Goal: Task Accomplishment & Management: Use online tool/utility

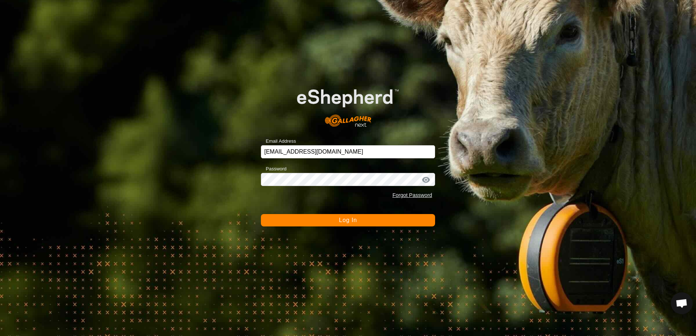
click at [322, 222] on button "Log In" at bounding box center [348, 220] width 174 height 12
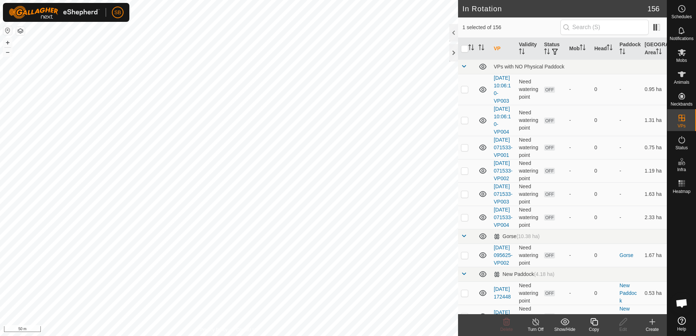
click at [592, 325] on icon at bounding box center [593, 322] width 9 height 9
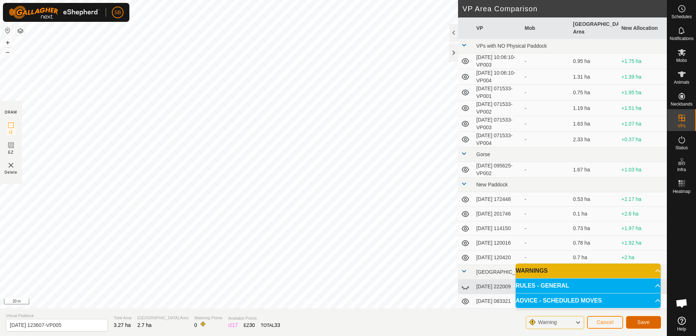
click at [637, 323] on button "Save" at bounding box center [643, 322] width 35 height 13
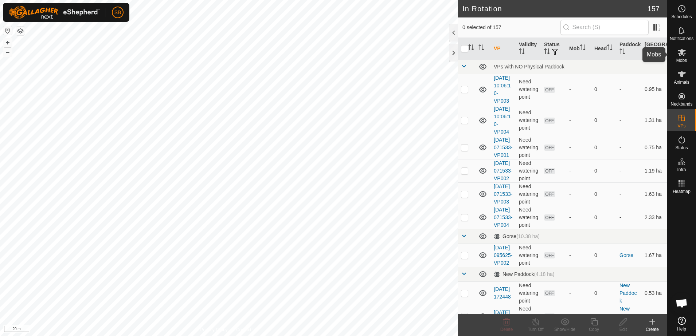
click at [679, 58] on span "Mobs" at bounding box center [681, 60] width 11 height 4
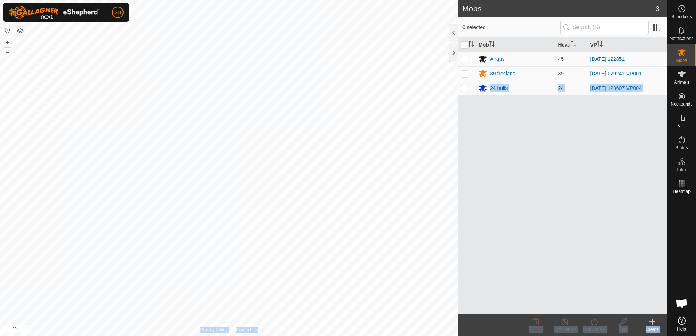
click at [464, 89] on div "SB Schedules Notifications Mobs Animals Neckbands VPs Status Infra Heatmap Help…" at bounding box center [348, 168] width 696 height 336
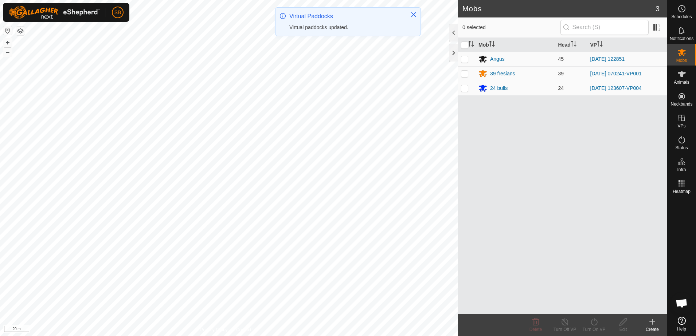
click at [465, 90] on p-checkbox at bounding box center [464, 88] width 7 height 6
checkbox input "true"
click at [591, 322] on icon at bounding box center [594, 321] width 7 height 7
click at [589, 306] on link "Now" at bounding box center [616, 306] width 72 height 15
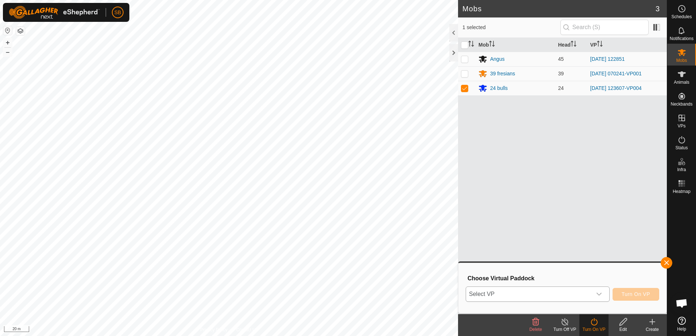
click at [580, 294] on span "Select VP" at bounding box center [529, 294] width 126 height 15
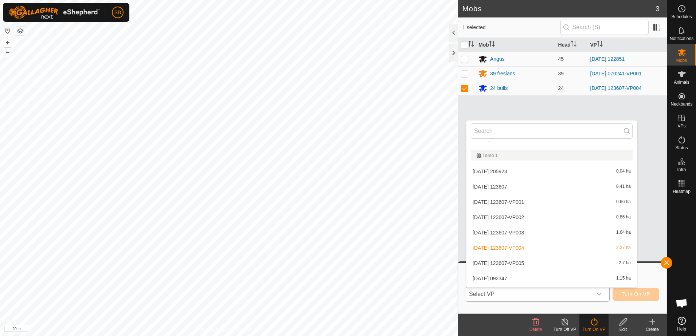
scroll to position [2253, 0]
click at [561, 262] on li "[DATE] 123607-VP005 2.7 ha" at bounding box center [551, 263] width 171 height 15
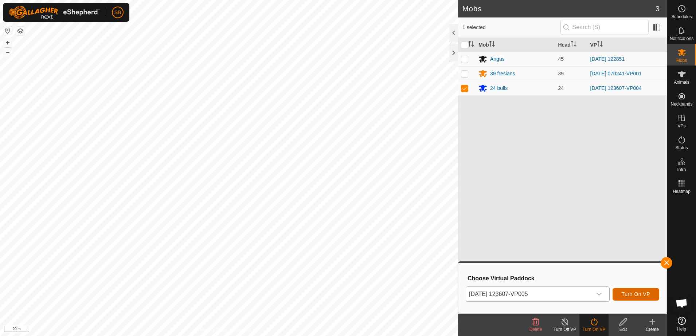
click at [634, 295] on span "Turn On VP" at bounding box center [636, 294] width 28 height 6
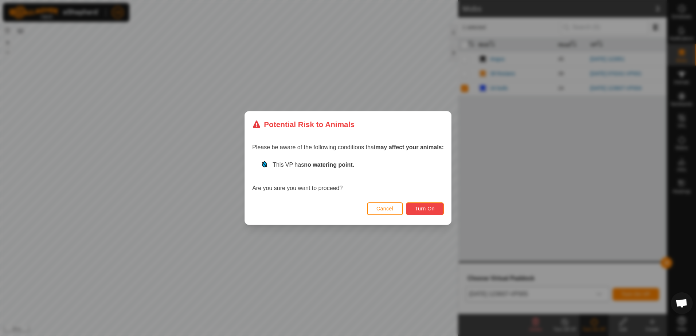
click at [428, 206] on span "Turn On" at bounding box center [425, 209] width 20 height 6
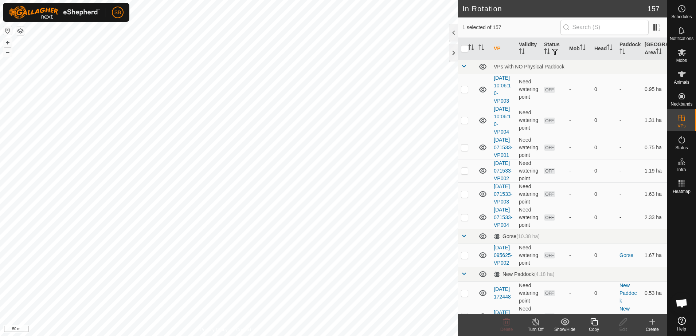
click at [599, 323] on copy-svg-icon at bounding box center [593, 322] width 29 height 9
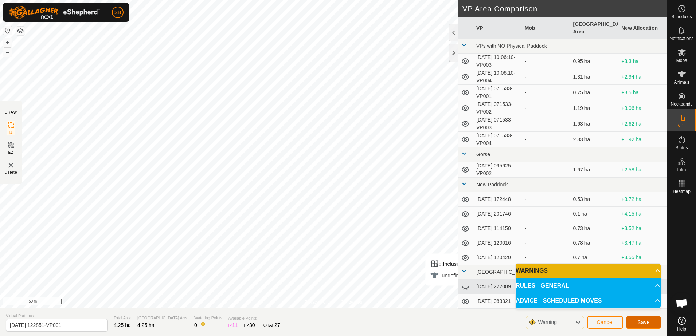
click at [644, 323] on span "Save" at bounding box center [643, 323] width 12 height 6
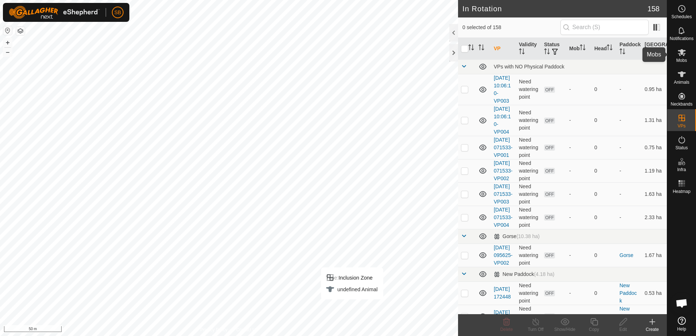
click at [684, 54] on icon at bounding box center [681, 52] width 9 height 9
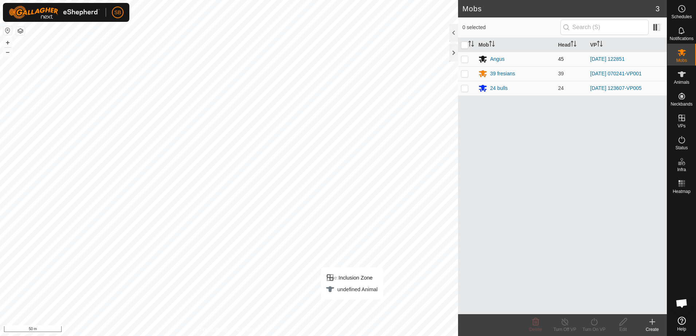
click at [468, 58] on td at bounding box center [466, 59] width 17 height 15
checkbox input "true"
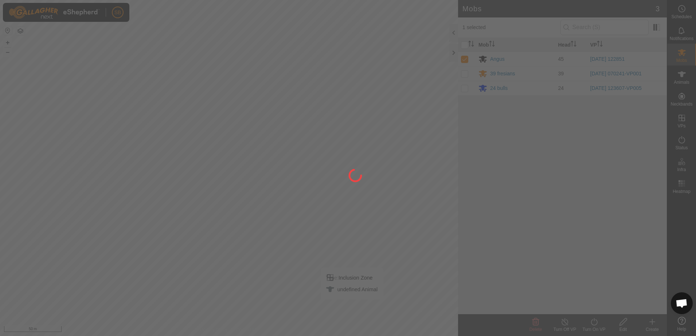
click at [592, 326] on div at bounding box center [348, 168] width 696 height 336
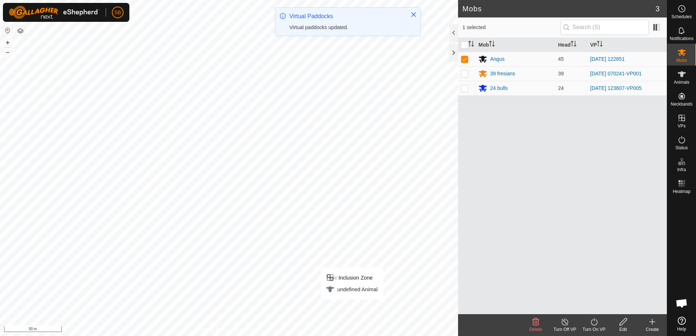
click at [594, 326] on div "Turn On VP" at bounding box center [593, 329] width 29 height 7
click at [600, 307] on link "Now" at bounding box center [616, 306] width 72 height 15
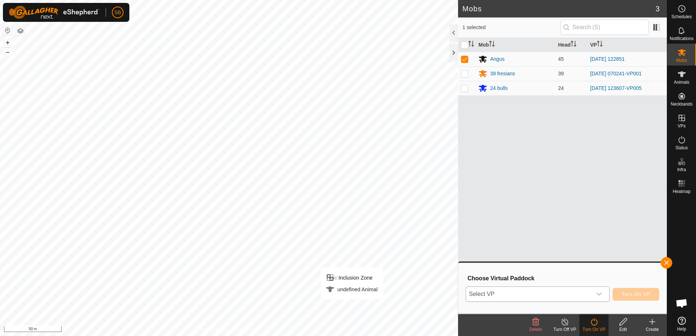
click at [597, 287] on div "dropdown trigger" at bounding box center [599, 294] width 15 height 15
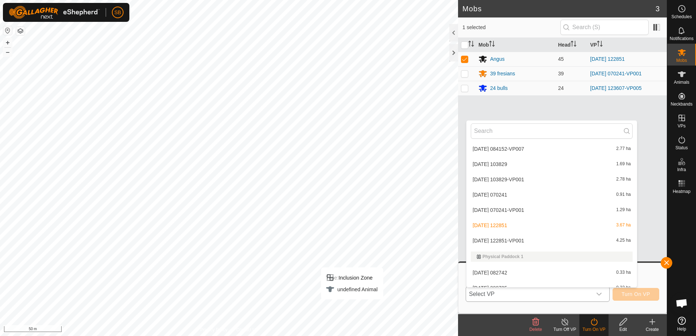
scroll to position [1366, 0]
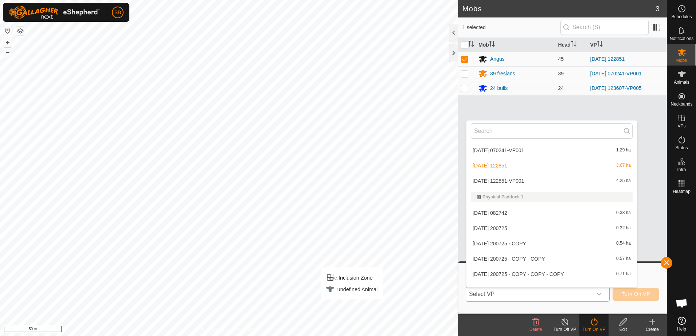
click at [529, 184] on li "[DATE] 122851-VP001 4.25 ha" at bounding box center [551, 181] width 171 height 15
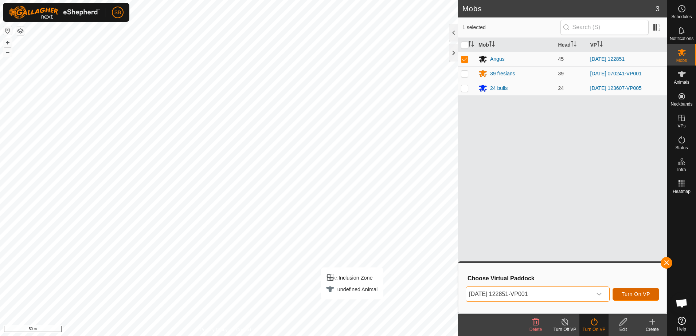
click at [632, 295] on span "Turn On VP" at bounding box center [636, 294] width 28 height 6
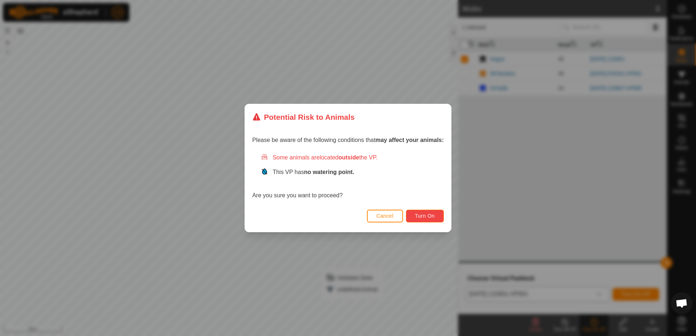
click at [434, 213] on button "Turn On" at bounding box center [425, 216] width 38 height 13
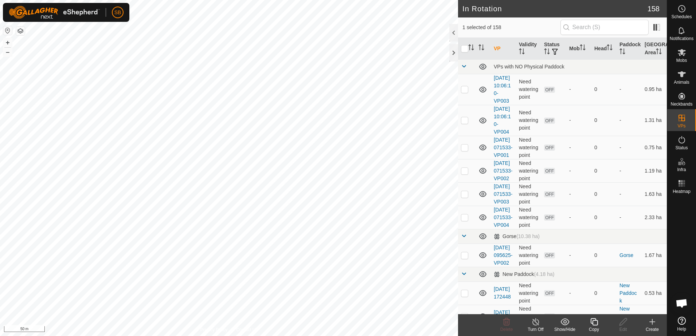
click at [592, 324] on icon at bounding box center [593, 321] width 7 height 7
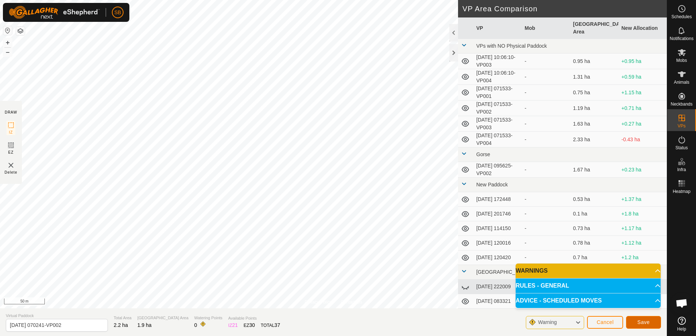
click at [636, 324] on button "Save" at bounding box center [643, 322] width 35 height 13
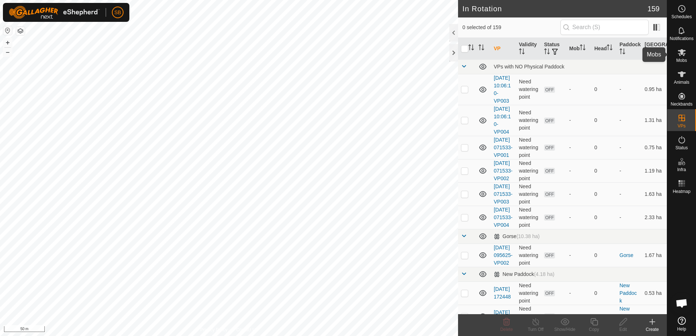
click at [681, 51] on icon at bounding box center [682, 52] width 8 height 7
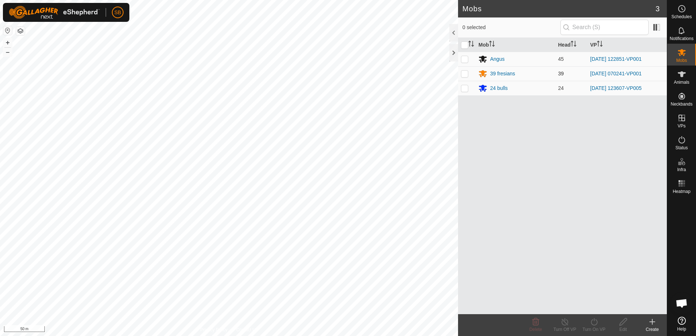
click at [465, 75] on p-checkbox at bounding box center [464, 74] width 7 height 6
checkbox input "true"
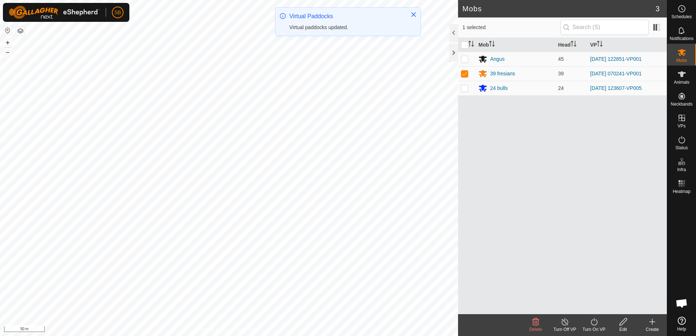
click at [593, 324] on icon at bounding box center [593, 322] width 9 height 9
click at [598, 309] on link "Now" at bounding box center [616, 306] width 72 height 15
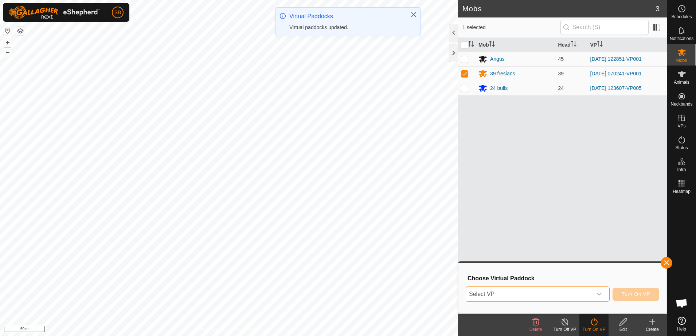
click at [588, 294] on span "Select VP" at bounding box center [529, 294] width 126 height 15
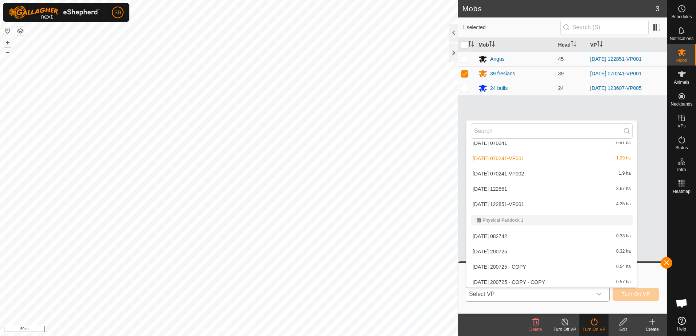
scroll to position [1366, 0]
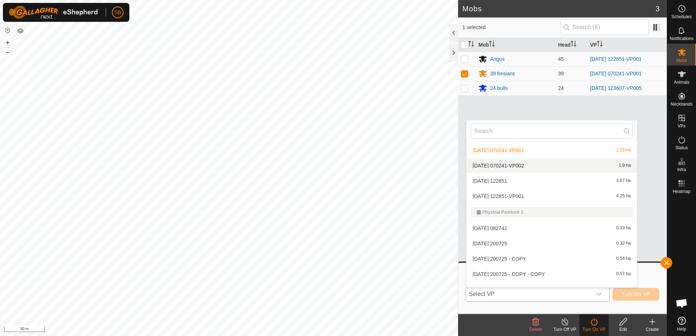
click at [523, 166] on li "[DATE] 070241-VP002 1.9 ha" at bounding box center [551, 165] width 171 height 15
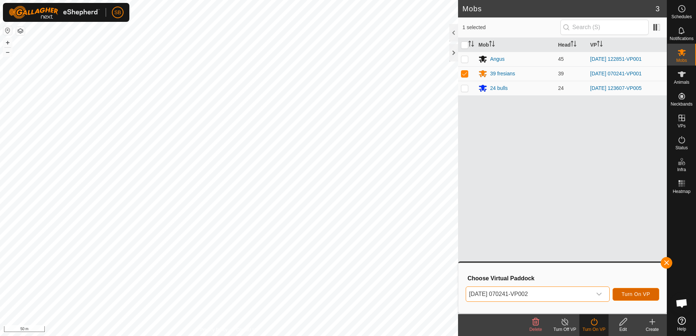
click at [640, 293] on span "Turn On VP" at bounding box center [636, 294] width 28 height 6
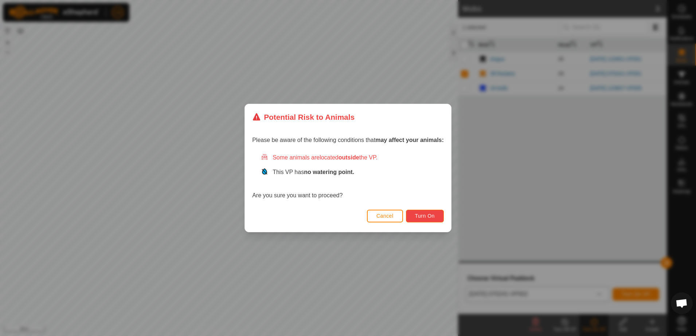
click at [424, 221] on button "Turn On" at bounding box center [425, 216] width 38 height 13
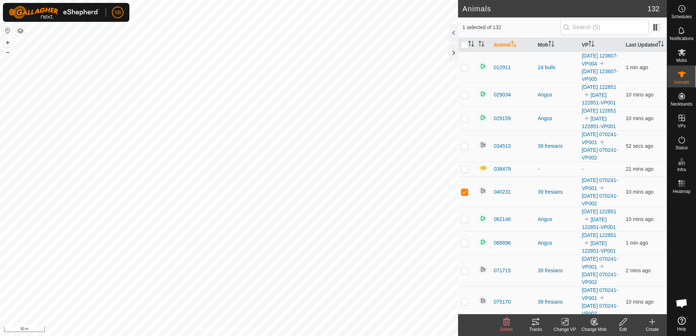
click at [540, 322] on tracks-svg-icon at bounding box center [535, 322] width 29 height 9
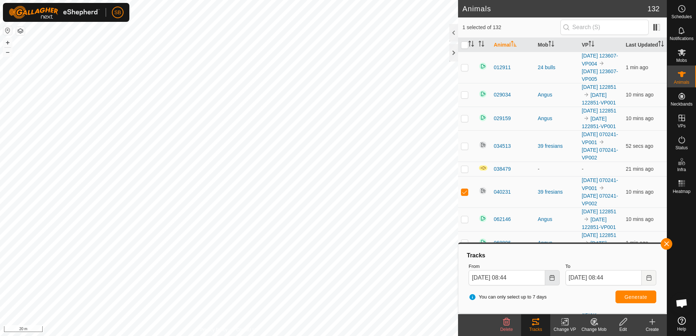
click at [550, 281] on button "Choose Date" at bounding box center [552, 277] width 15 height 15
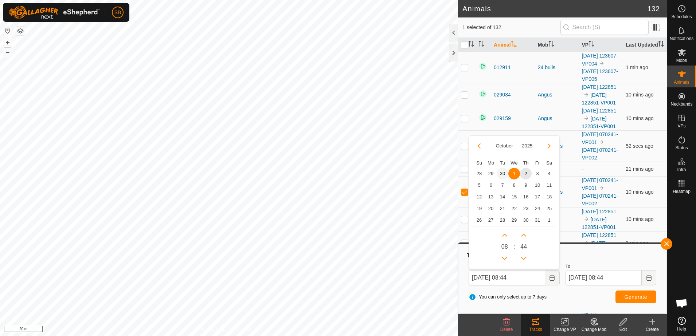
click at [499, 173] on span "30" at bounding box center [503, 174] width 12 height 12
type input "[DATE] 08:44"
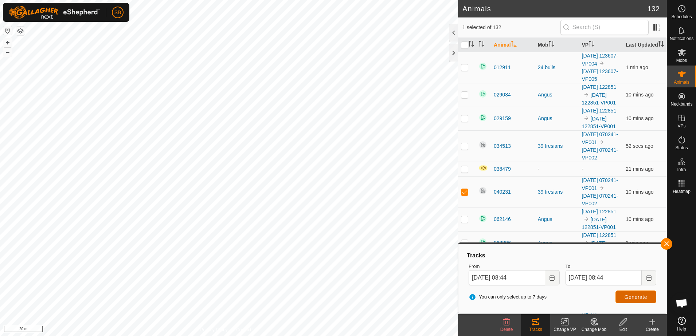
click at [624, 296] on button "Generate" at bounding box center [635, 297] width 41 height 13
click at [663, 246] on button "button" at bounding box center [667, 244] width 12 height 12
